Goal: Information Seeking & Learning: Learn about a topic

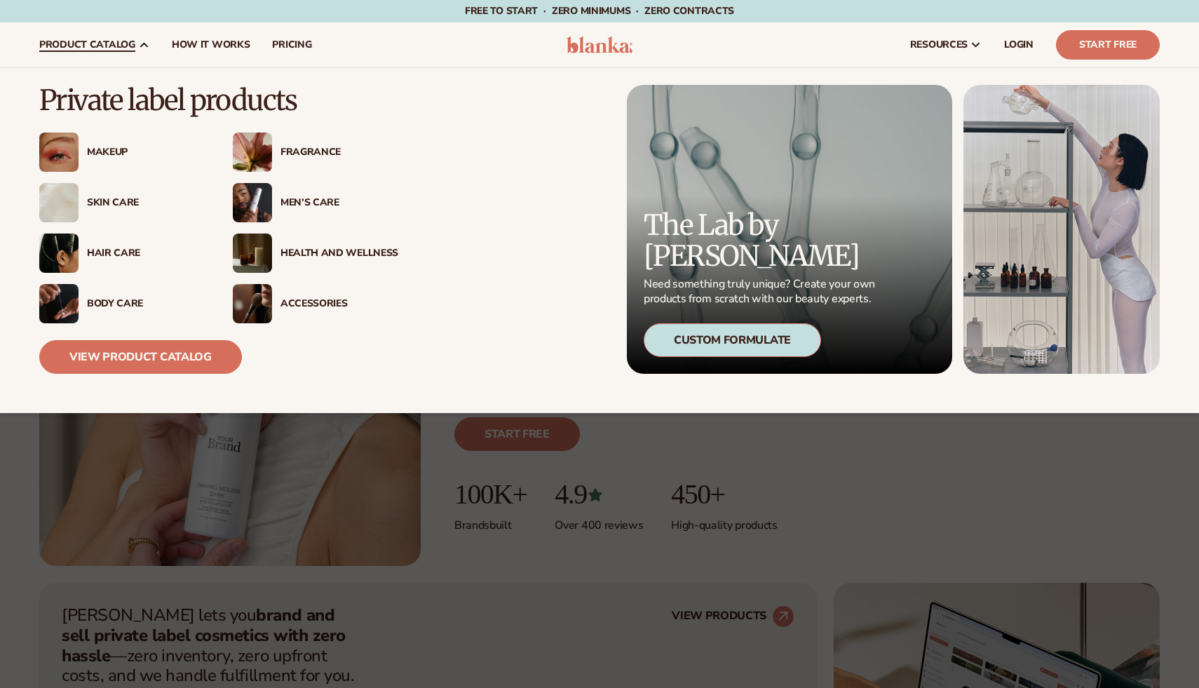
click at [132, 48] on span "product catalog" at bounding box center [87, 44] width 96 height 11
click at [138, 156] on div "Makeup" at bounding box center [146, 152] width 118 height 12
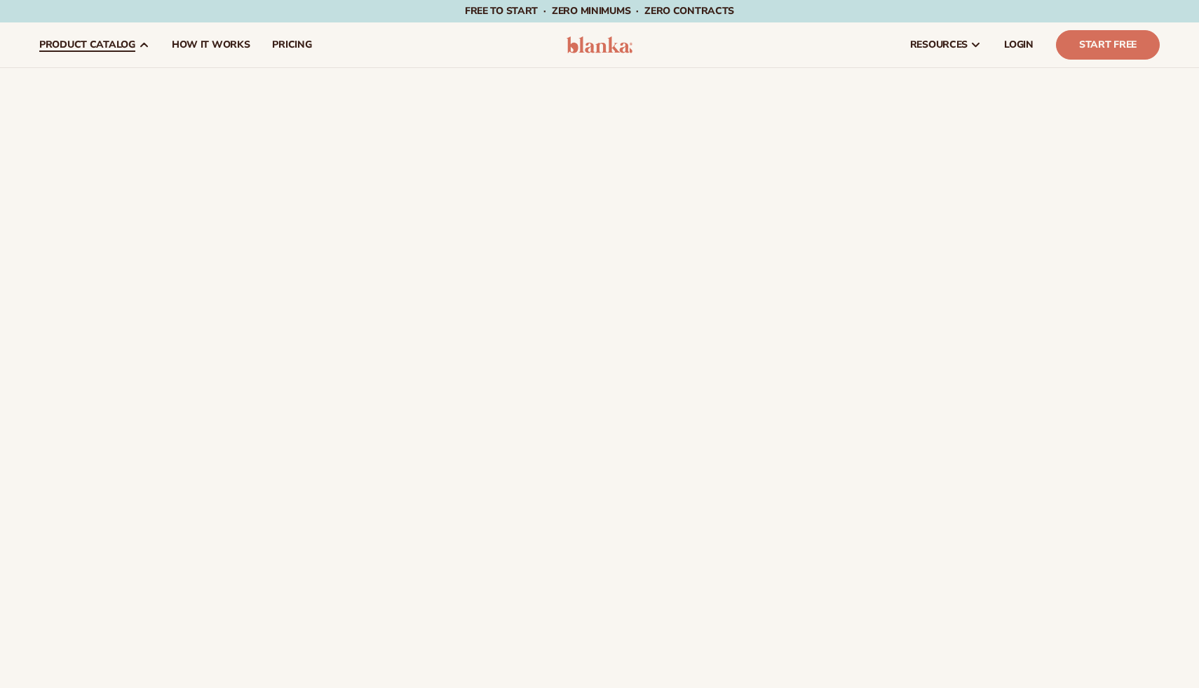
click at [142, 50] on link "product catalog" at bounding box center [94, 44] width 132 height 45
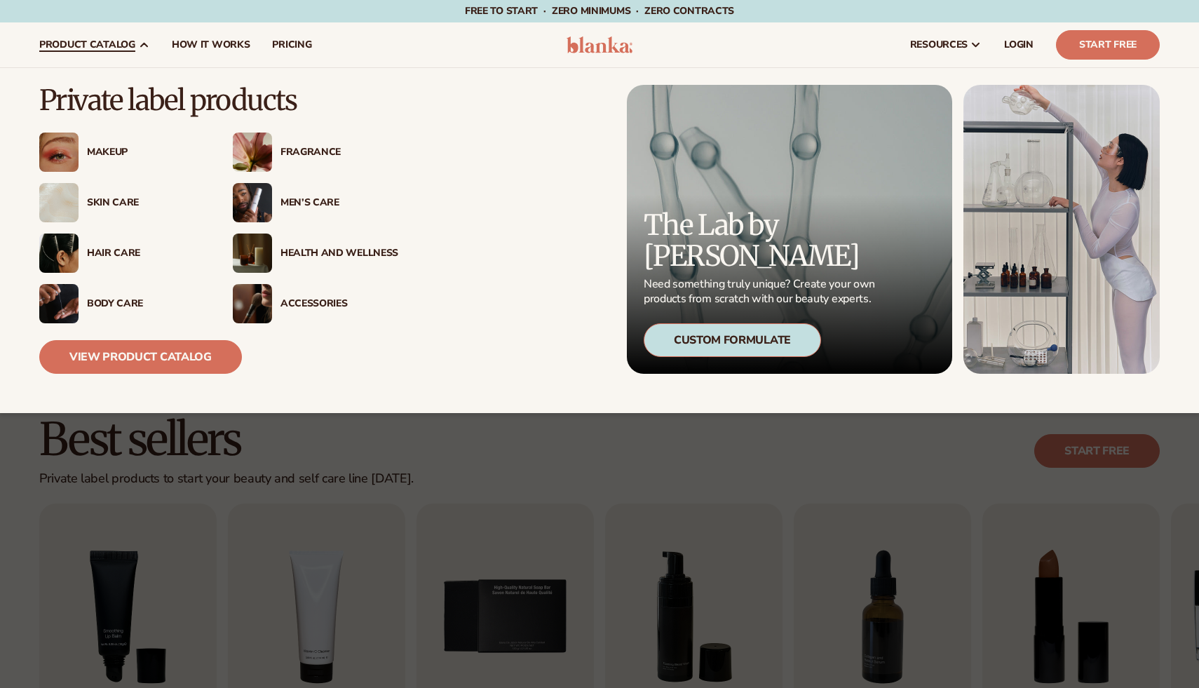
click at [125, 46] on span "product catalog" at bounding box center [87, 44] width 96 height 11
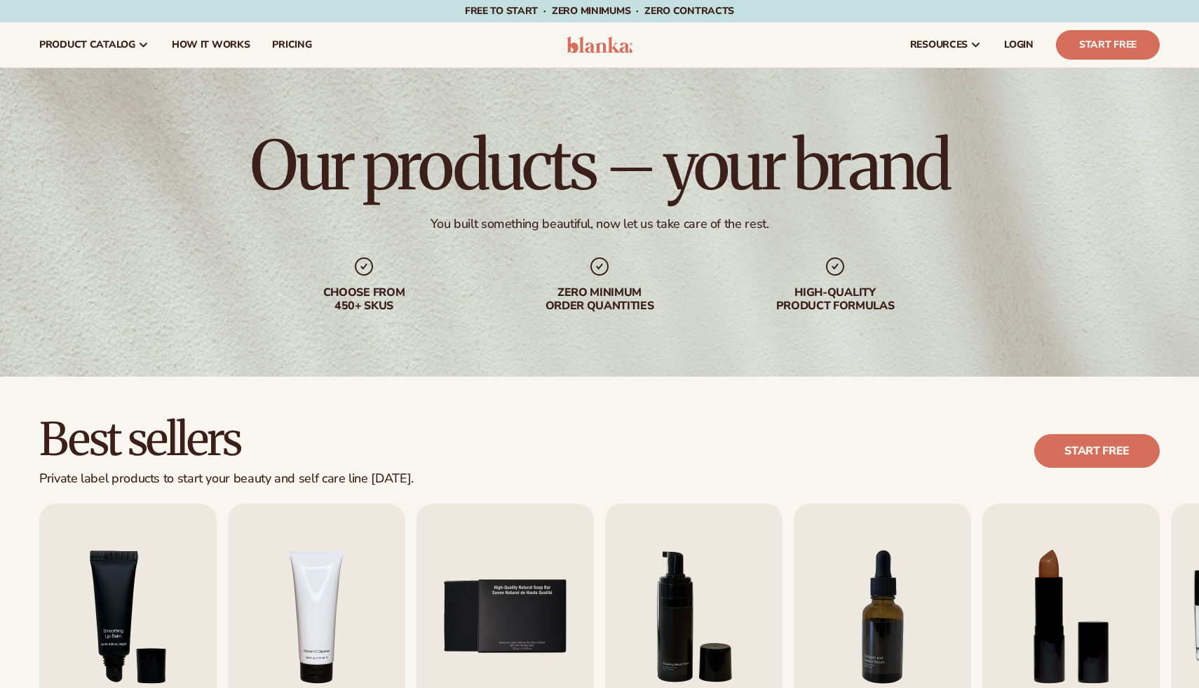
click at [303, 471] on div "Private label products to start your beauty and self care line [DATE]." at bounding box center [226, 478] width 374 height 15
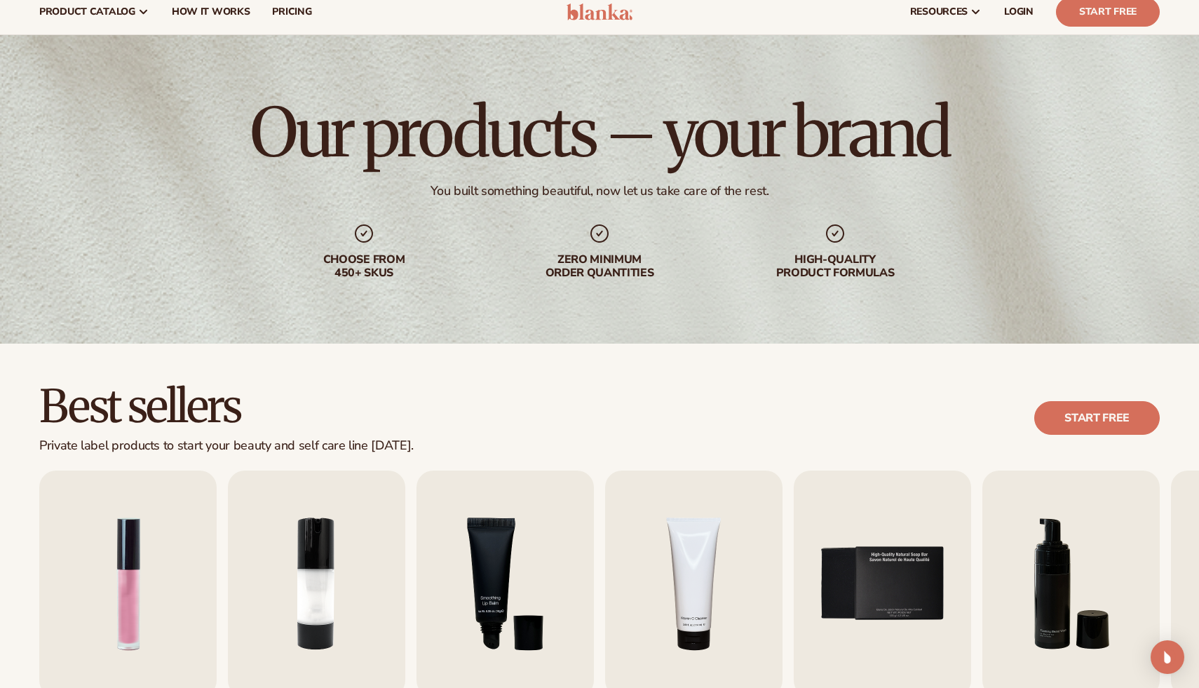
scroll to position [8, 0]
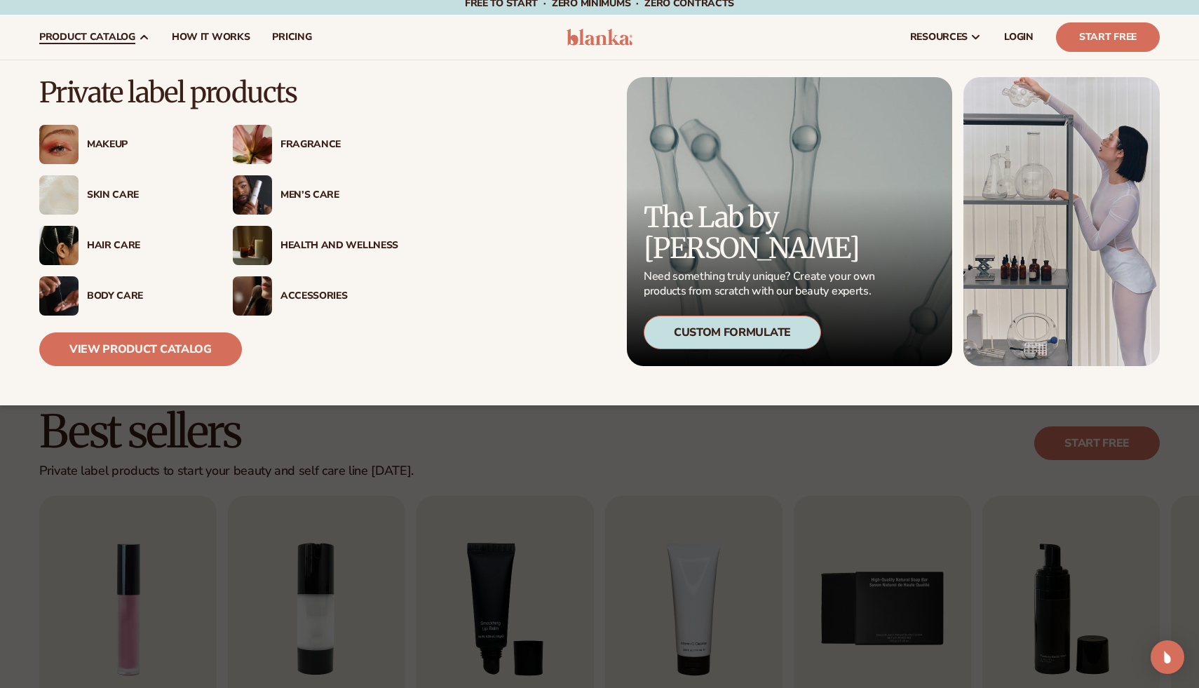
click at [152, 41] on link "product catalog" at bounding box center [94, 37] width 132 height 45
click at [114, 149] on div "Makeup" at bounding box center [146, 145] width 118 height 12
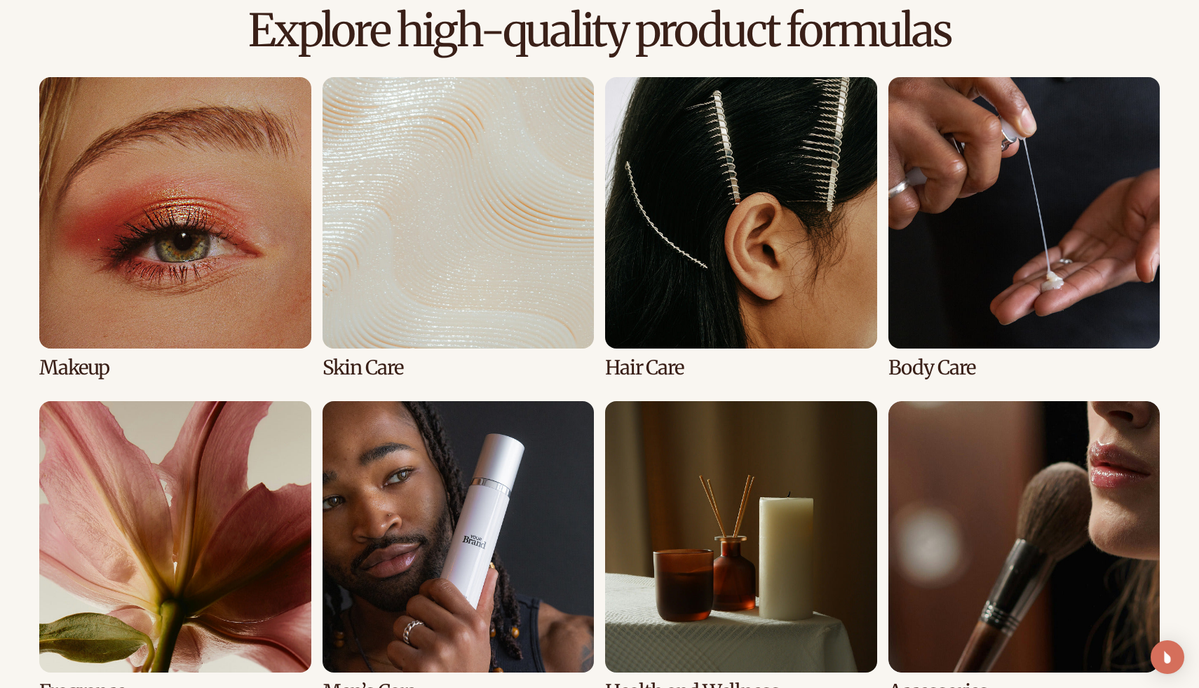
scroll to position [1001, 0]
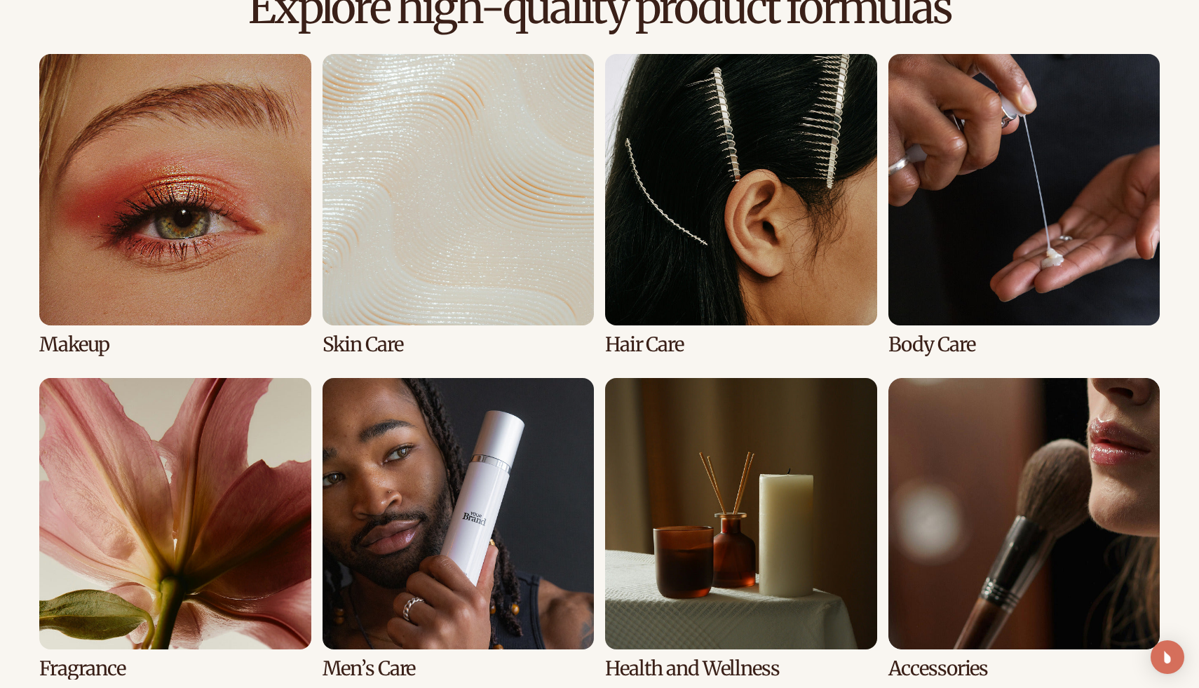
click at [205, 240] on link "1 / 8" at bounding box center [175, 204] width 272 height 301
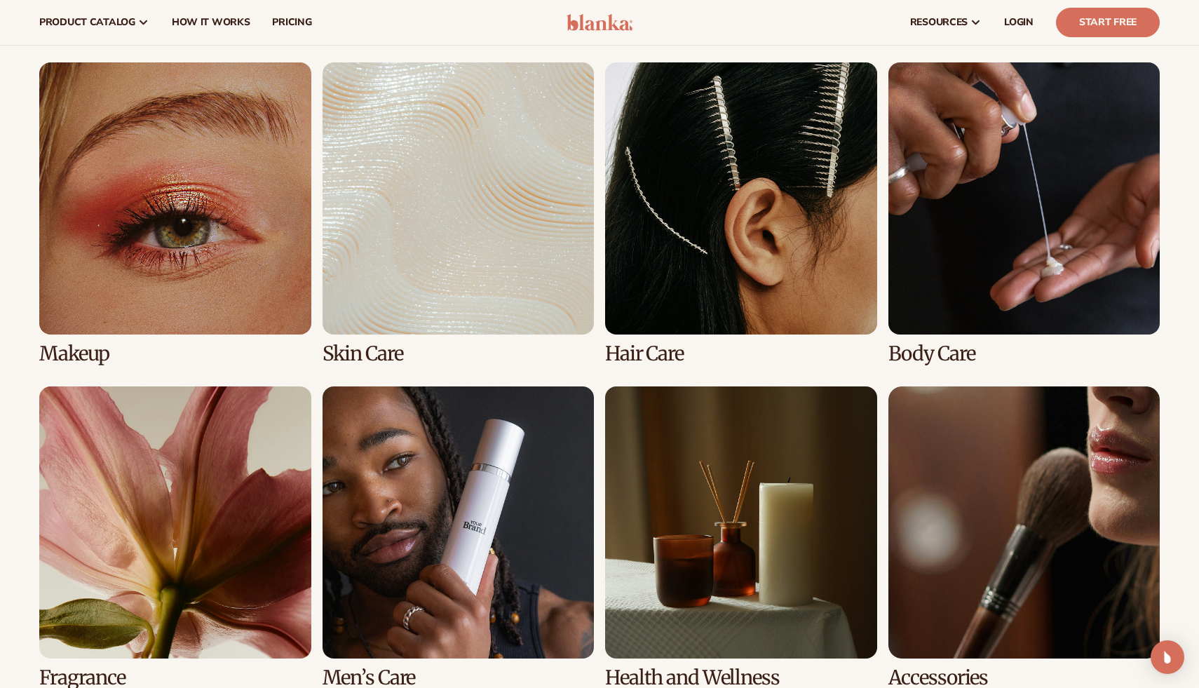
scroll to position [1002, 0]
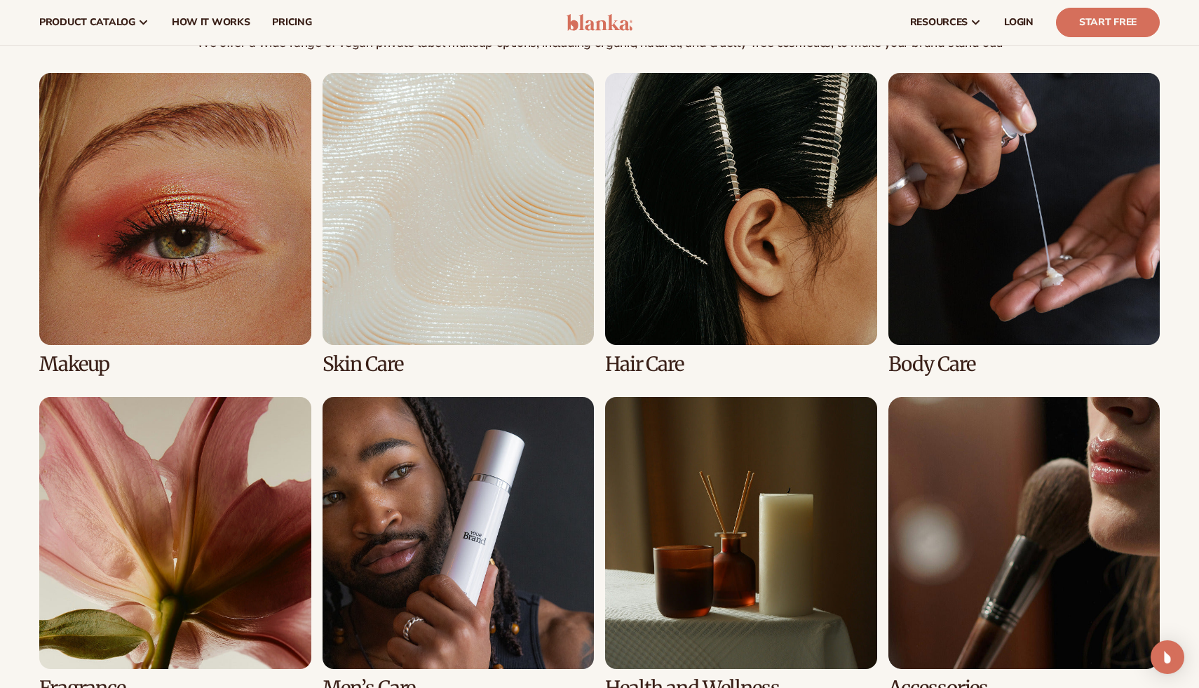
click at [161, 303] on link "1 / 8" at bounding box center [175, 223] width 272 height 301
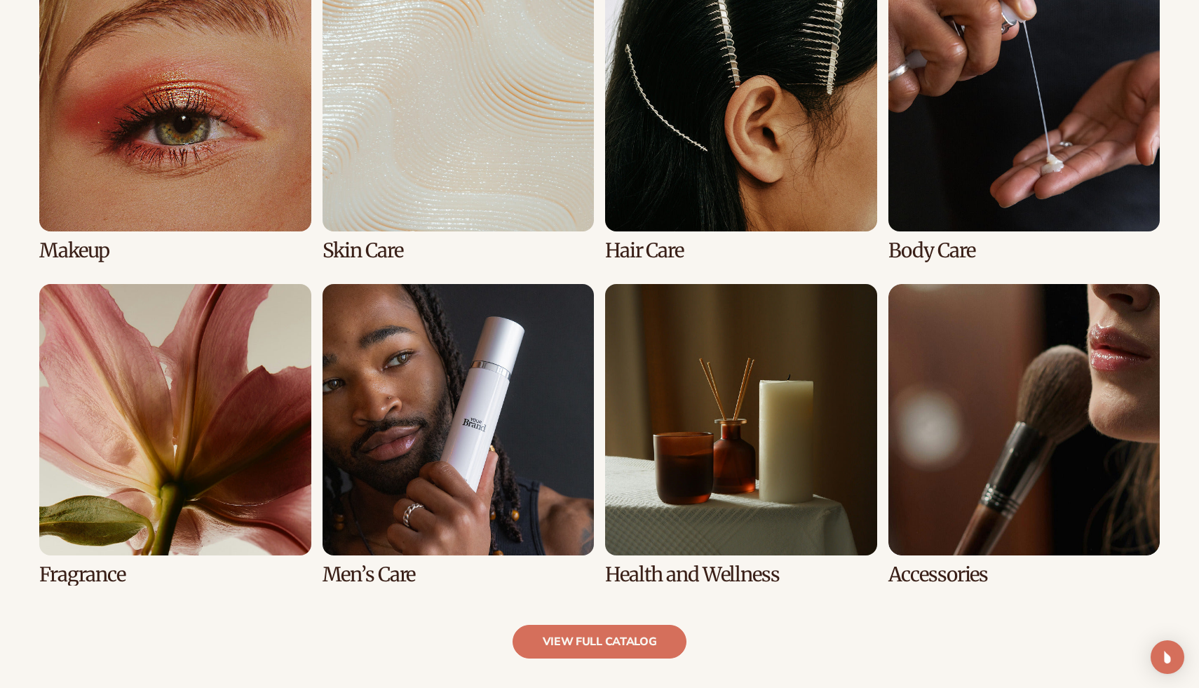
scroll to position [1098, 0]
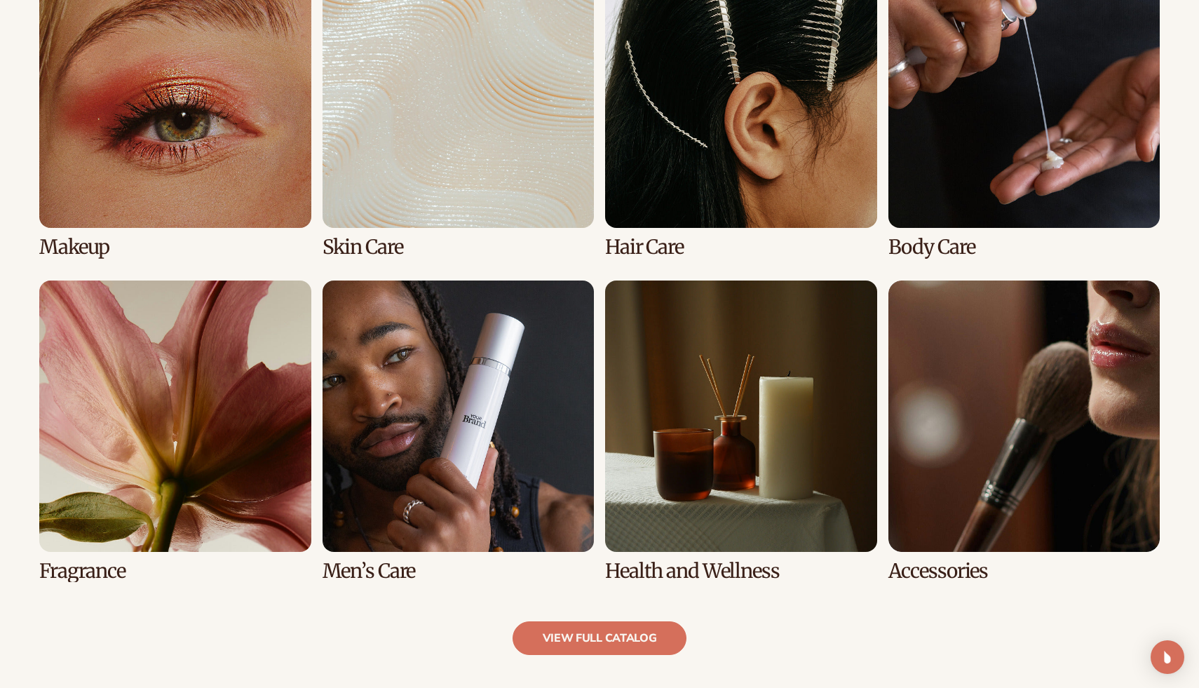
click at [189, 493] on link "5 / 8" at bounding box center [175, 430] width 272 height 301
click at [117, 543] on link "5 / 8" at bounding box center [175, 430] width 272 height 301
click at [97, 571] on link "5 / 8" at bounding box center [175, 430] width 272 height 301
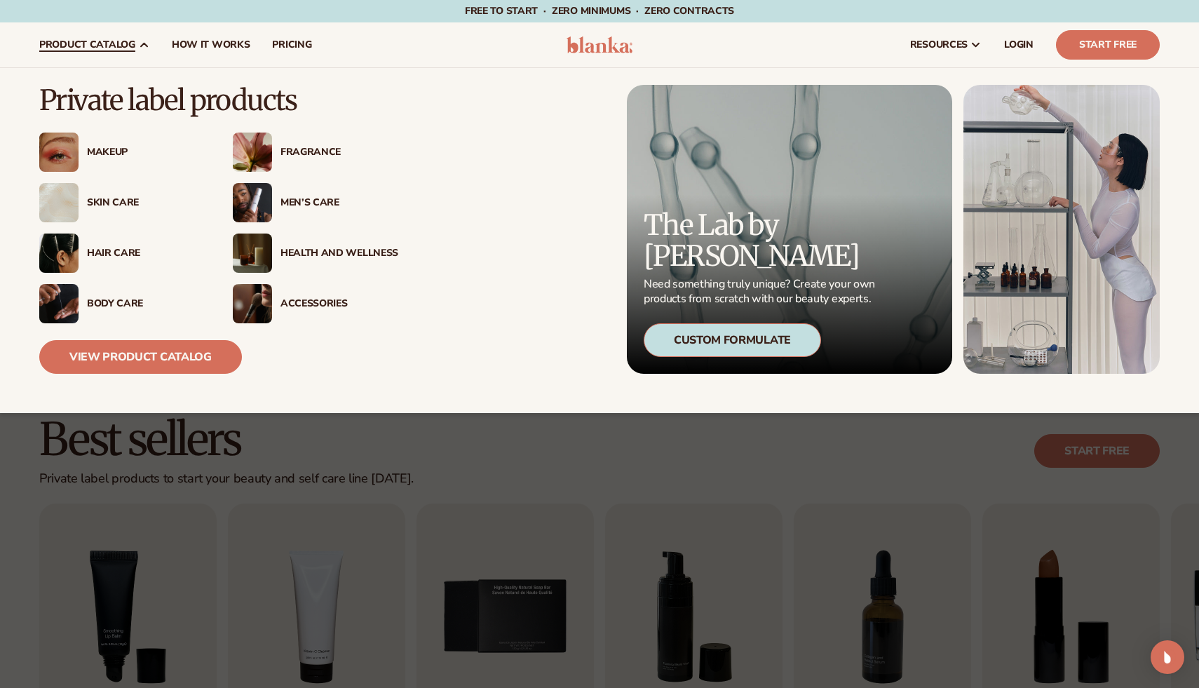
click at [100, 152] on div "Makeup" at bounding box center [146, 152] width 118 height 12
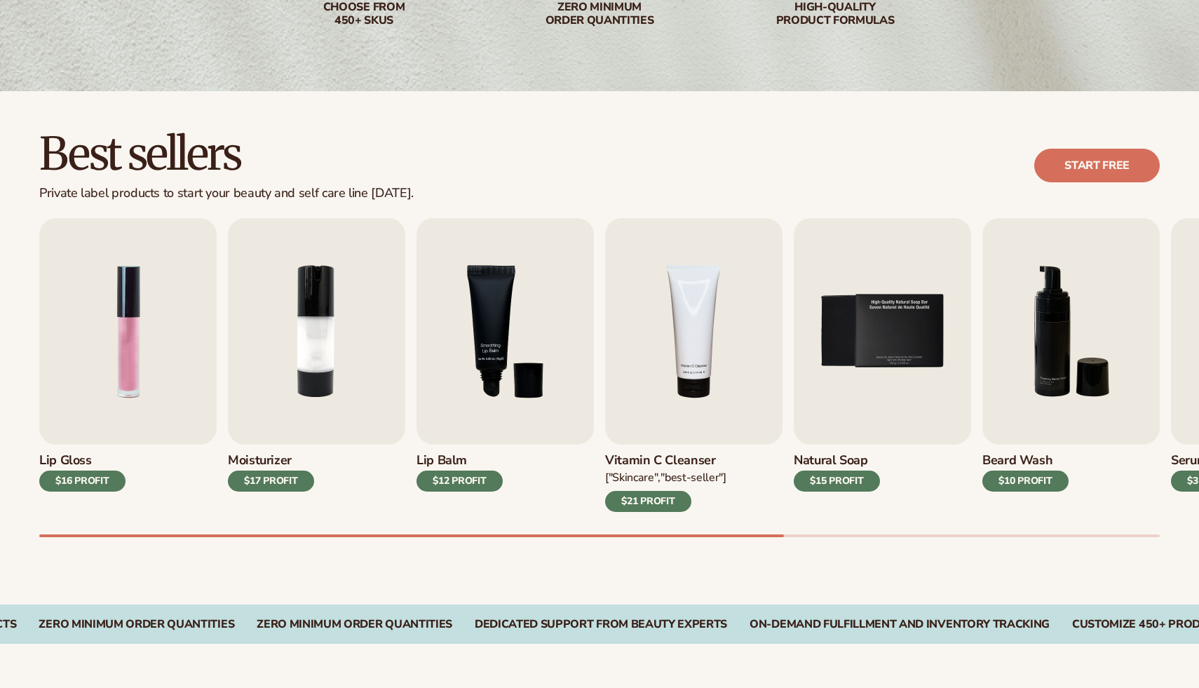
scroll to position [282, 0]
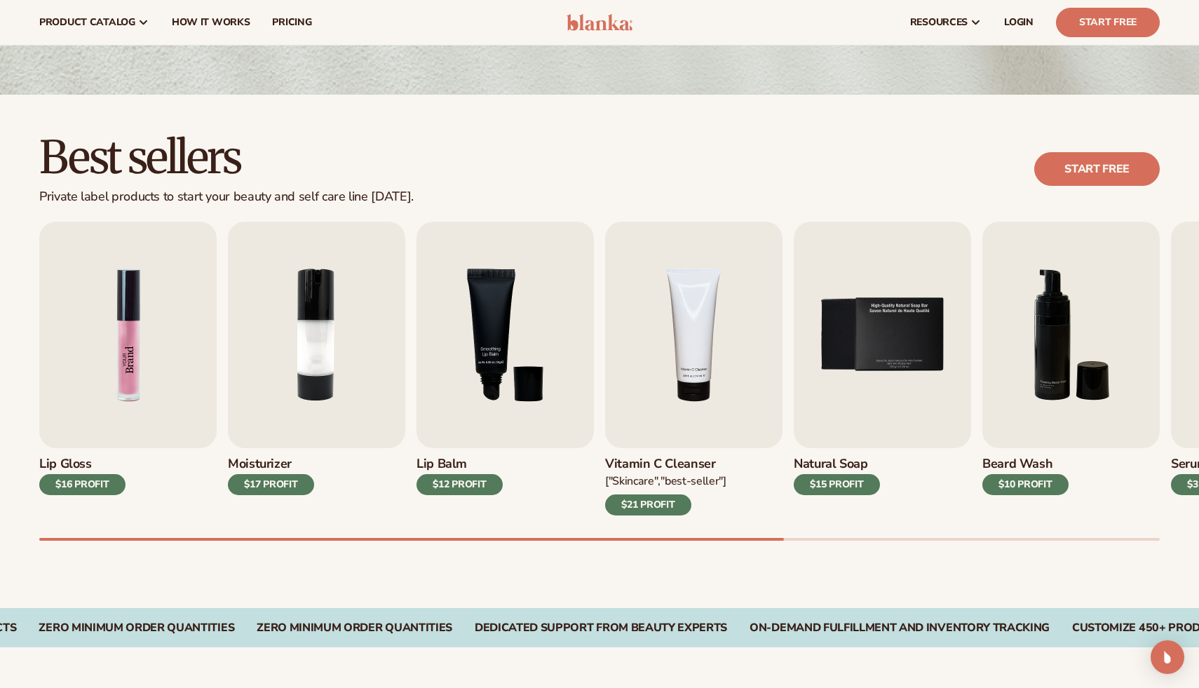
click at [115, 369] on img "1 / 9" at bounding box center [127, 334] width 177 height 226
click at [130, 374] on img "1 / 9" at bounding box center [127, 334] width 177 height 226
click at [1134, 185] on link "Start free" at bounding box center [1096, 169] width 125 height 34
